Goal: Information Seeking & Learning: Learn about a topic

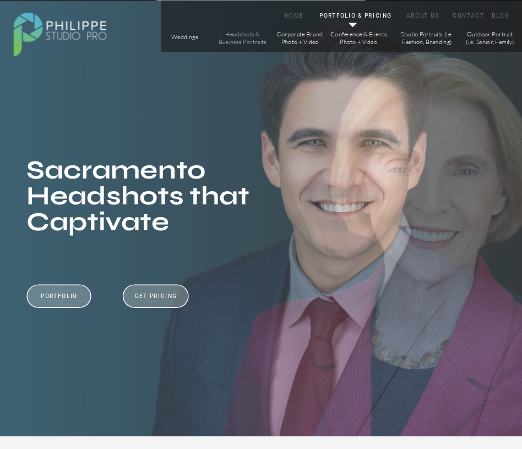
click at [251, 36] on p "Headshots & Business Portraits" at bounding box center [242, 37] width 49 height 15
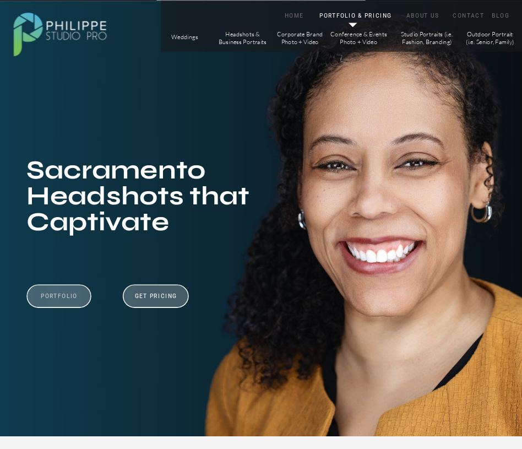
click at [66, 295] on h3 "Portfolio" at bounding box center [59, 300] width 60 height 17
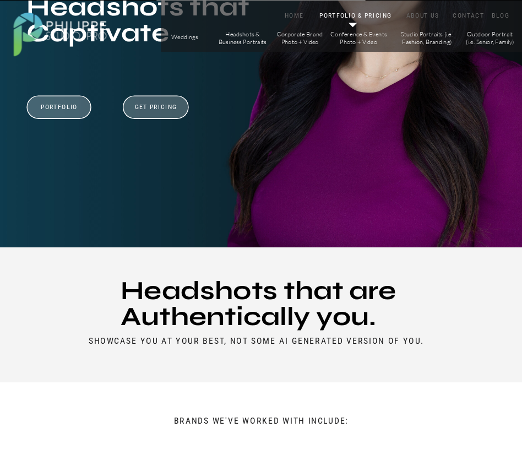
scroll to position [79, 0]
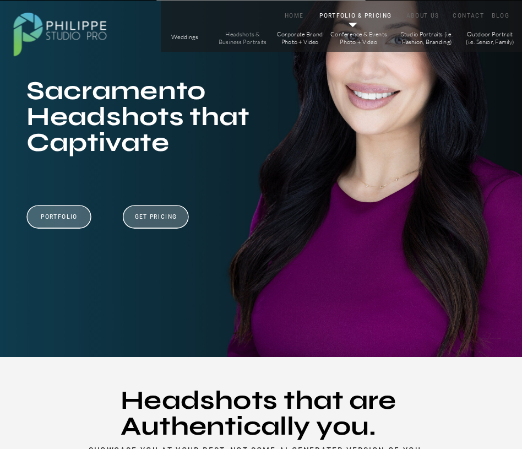
click at [255, 34] on p "Headshots & Business Portraits" at bounding box center [242, 37] width 49 height 15
click at [318, 36] on p "Corporate Brand Photo + Video" at bounding box center [300, 37] width 49 height 15
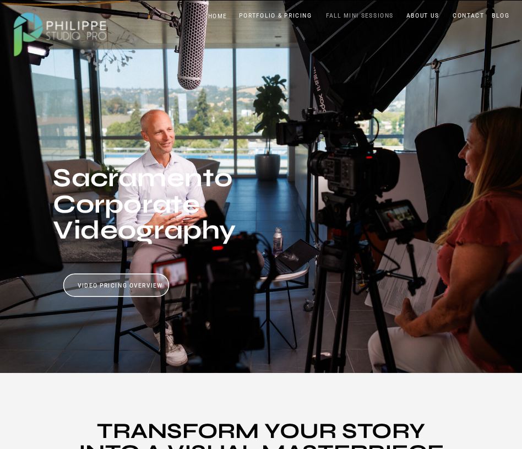
click at [351, 12] on nav "FALL MINI SESSIONS" at bounding box center [360, 16] width 72 height 8
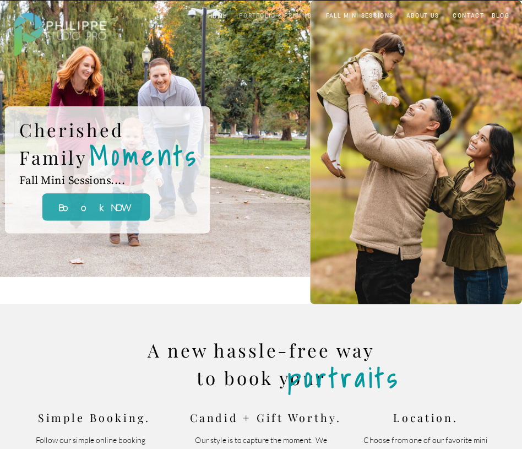
click at [268, 13] on nav "PORTFOLIO & PRICING" at bounding box center [276, 16] width 80 height 8
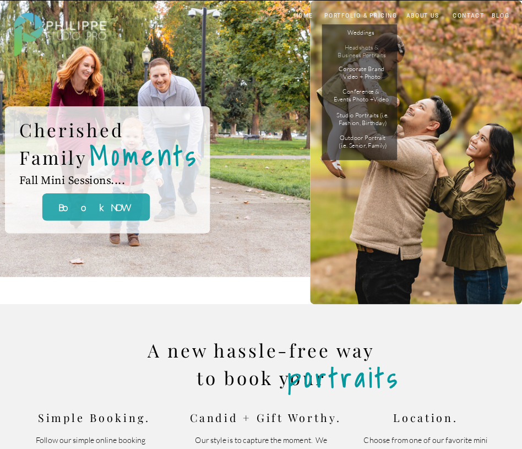
click at [362, 49] on p "Headshots & Business Portraits" at bounding box center [361, 51] width 49 height 15
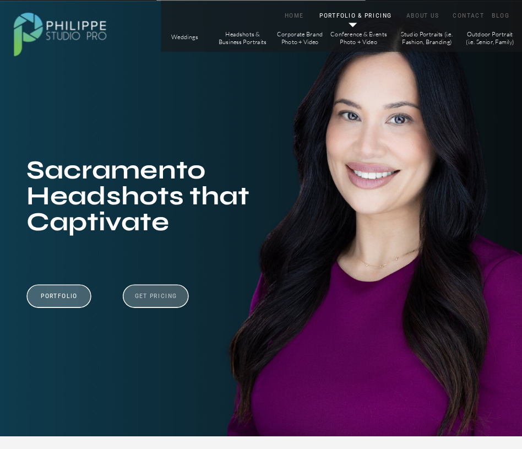
click at [160, 299] on h3 "Get Pricing" at bounding box center [156, 297] width 48 height 10
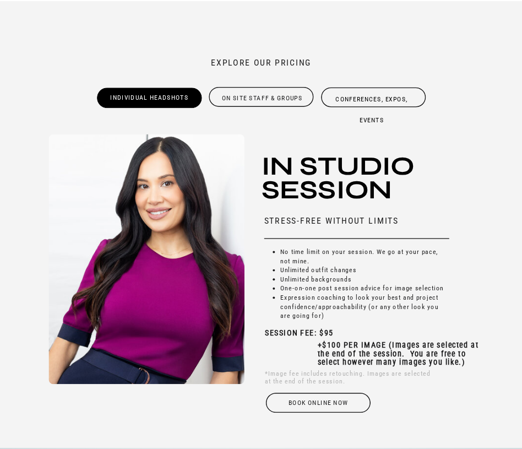
scroll to position [2371, 0]
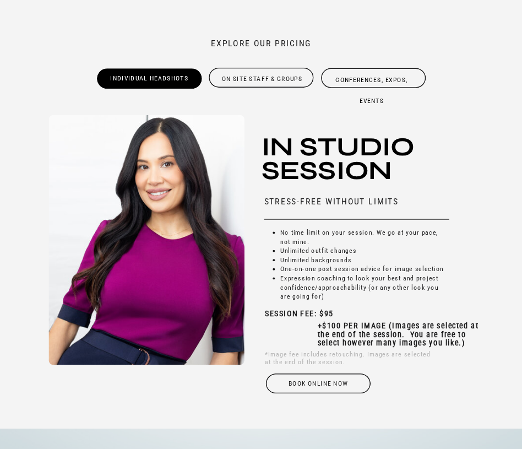
click at [285, 76] on div "On site Staff & Groups" at bounding box center [262, 77] width 107 height 17
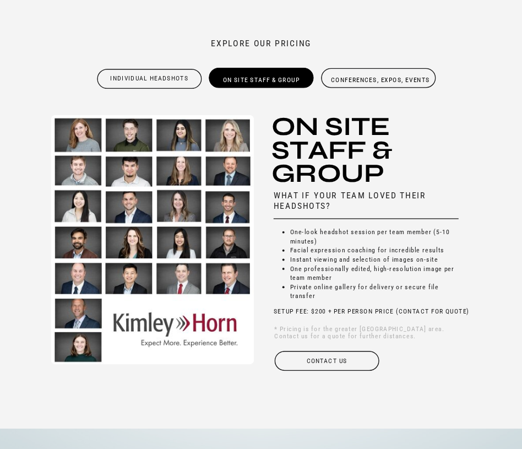
click at [152, 77] on div "Individual Headshots" at bounding box center [149, 77] width 107 height 18
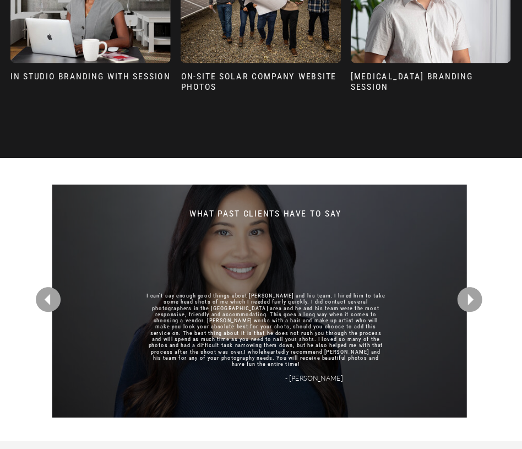
scroll to position [1912, 0]
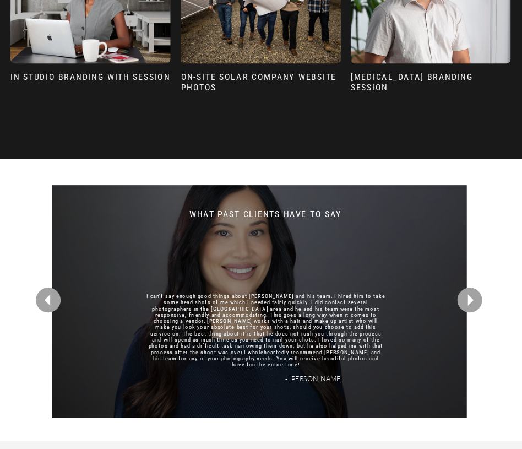
click at [471, 306] on icon at bounding box center [470, 300] width 25 height 25
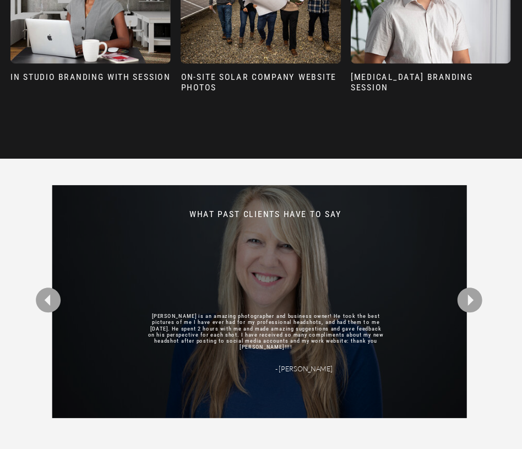
click at [471, 306] on icon at bounding box center [470, 300] width 25 height 25
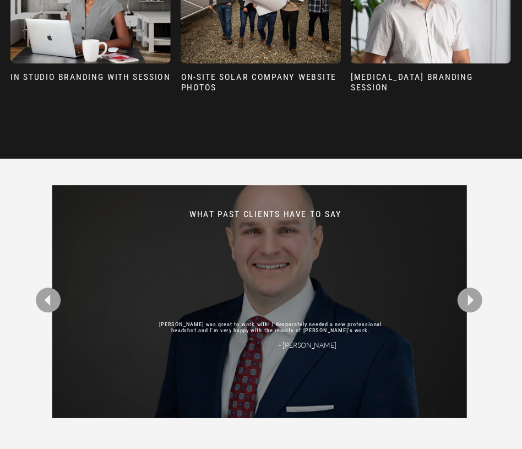
click at [471, 306] on icon at bounding box center [470, 300] width 25 height 25
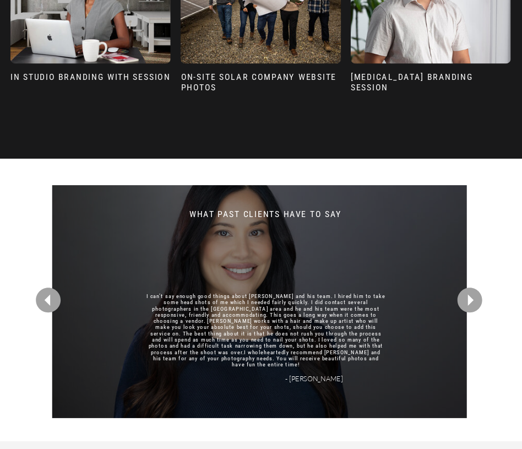
click at [471, 306] on icon at bounding box center [470, 300] width 25 height 25
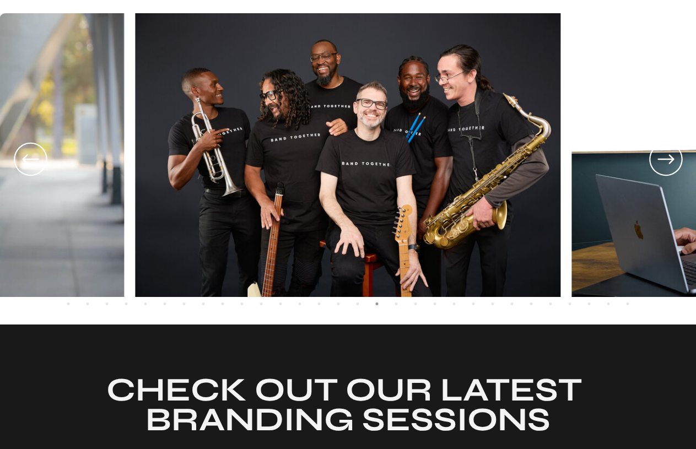
click at [522, 161] on icon at bounding box center [666, 159] width 40 height 41
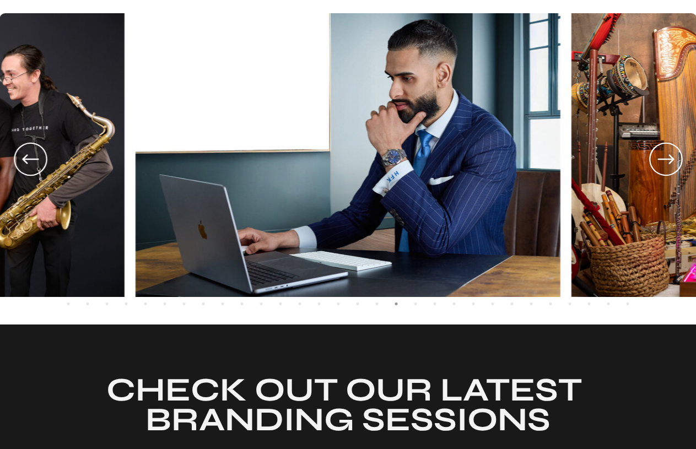
click at [522, 161] on icon at bounding box center [666, 159] width 40 height 41
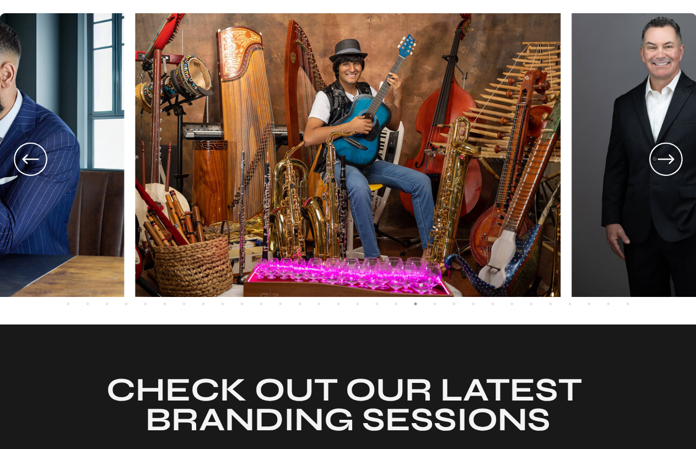
click at [522, 161] on icon at bounding box center [666, 159] width 40 height 41
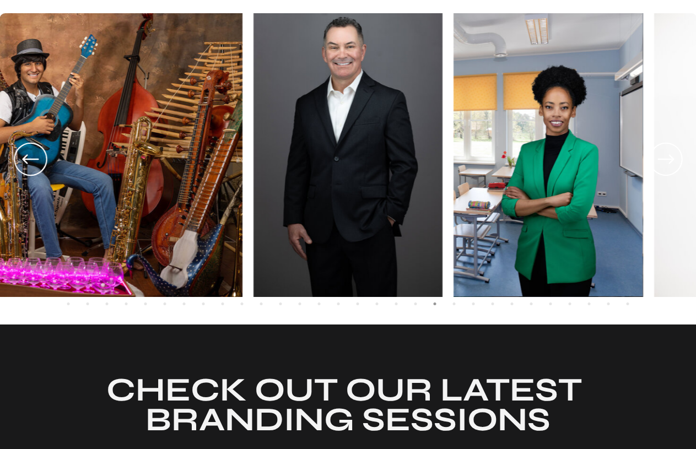
click at [522, 161] on icon at bounding box center [666, 159] width 40 height 41
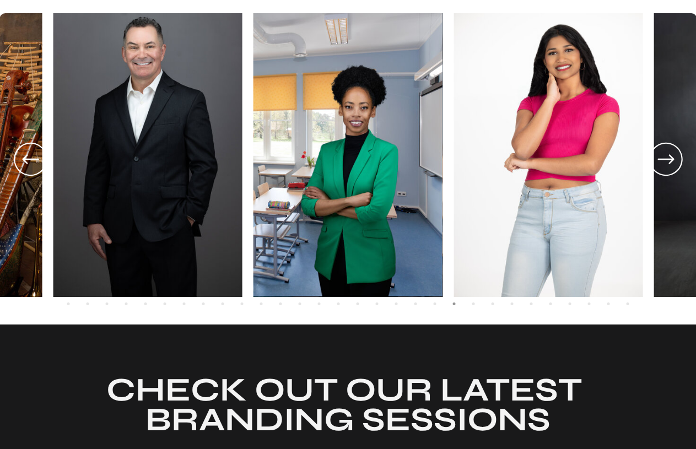
click at [522, 161] on icon at bounding box center [666, 159] width 40 height 41
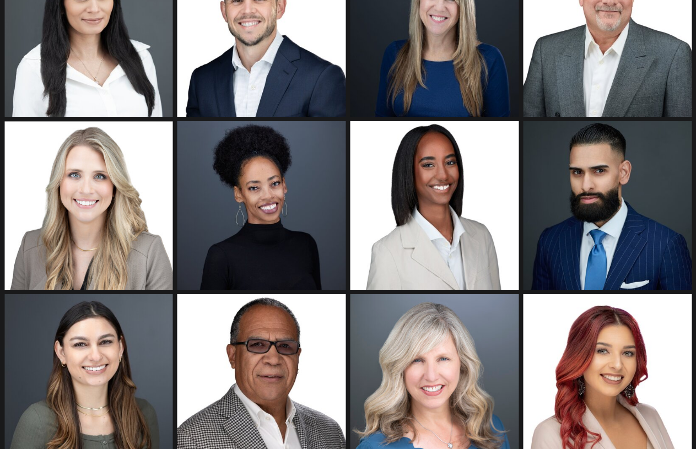
scroll to position [1140, 0]
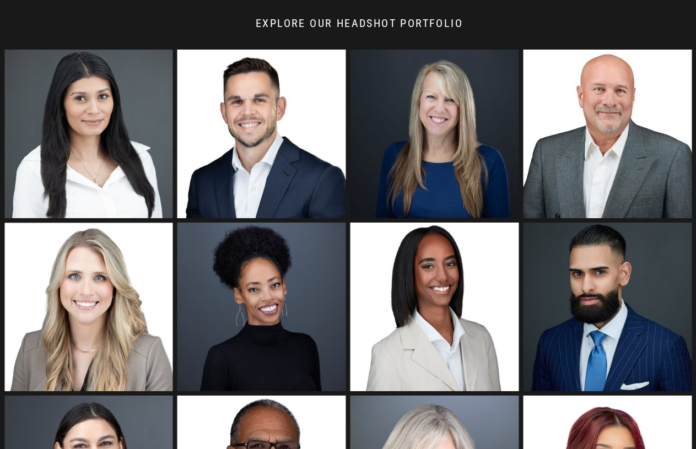
click at [260, 315] on img at bounding box center [261, 307] width 169 height 169
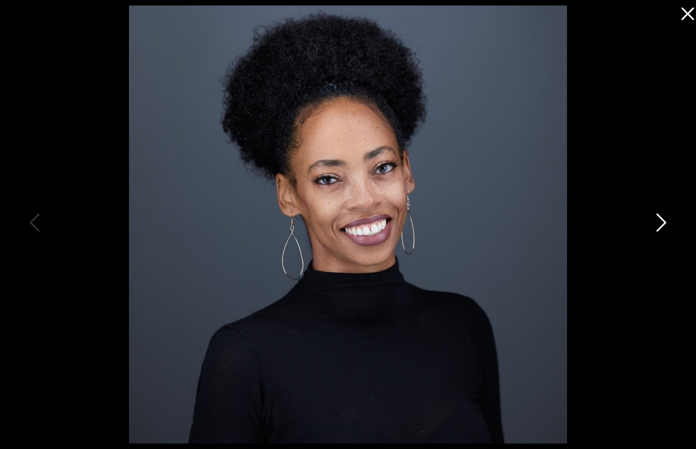
click at [522, 224] on icon at bounding box center [660, 225] width 28 height 33
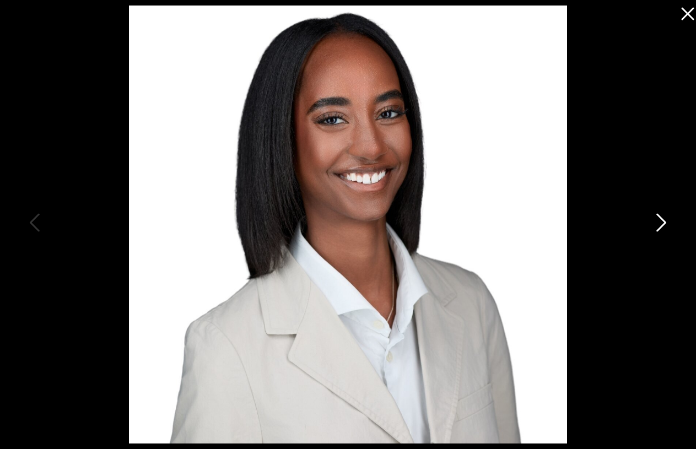
click at [522, 224] on icon at bounding box center [660, 225] width 28 height 33
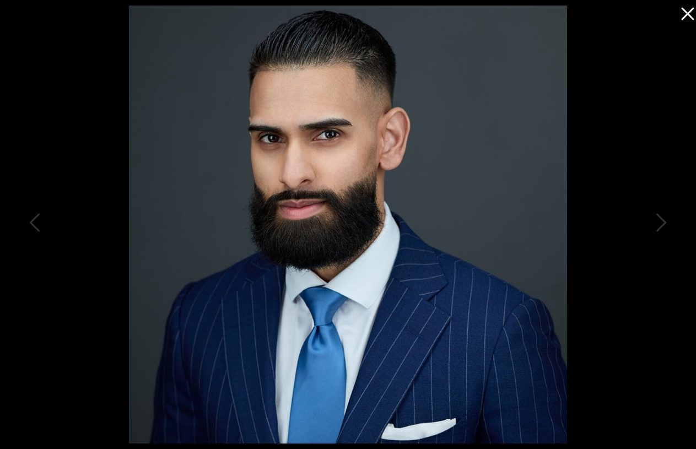
click at [522, 15] on icon at bounding box center [685, 11] width 22 height 22
